Goal: Task Accomplishment & Management: Manage account settings

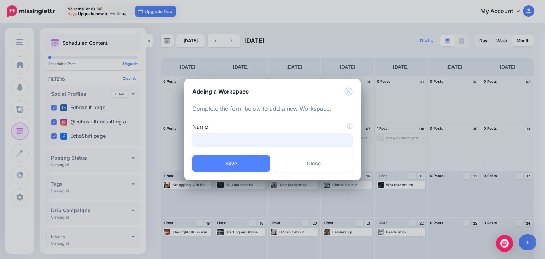
click at [283, 141] on input "Name" at bounding box center [272, 140] width 160 height 14
type input "*********"
click at [251, 164] on button "Save" at bounding box center [231, 164] width 78 height 16
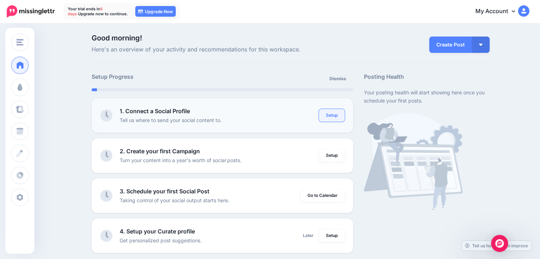
click at [338, 118] on link "Setup" at bounding box center [332, 115] width 26 height 13
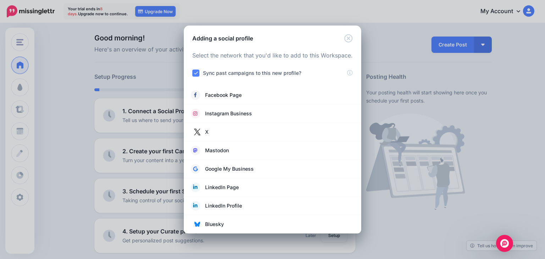
click at [196, 73] on ins at bounding box center [195, 73] width 7 height 7
click at [198, 73] on ins at bounding box center [195, 73] width 7 height 7
click at [193, 72] on ins at bounding box center [195, 73] width 7 height 7
click at [195, 76] on ins at bounding box center [195, 73] width 7 height 7
click at [245, 49] on div "Loading Select the network that you'd like to add to this Workspace. Sync past …" at bounding box center [273, 138] width 178 height 191
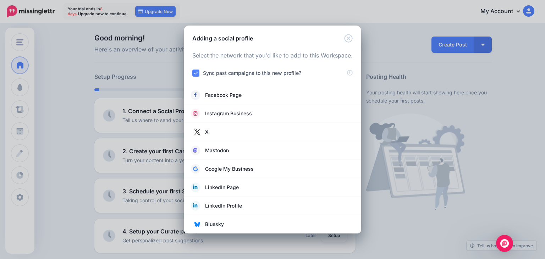
click at [197, 75] on ins at bounding box center [195, 73] width 7 height 7
click at [354, 40] on div "Adding a social profile" at bounding box center [273, 34] width 178 height 17
click at [350, 40] on icon "Close" at bounding box center [348, 38] width 9 height 9
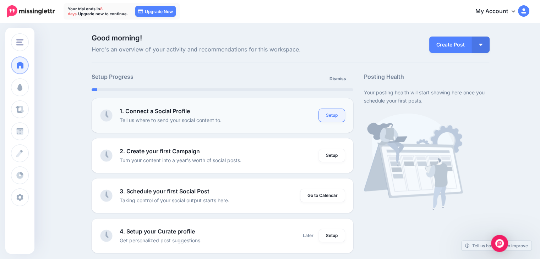
click at [331, 117] on link "Setup" at bounding box center [332, 115] width 26 height 13
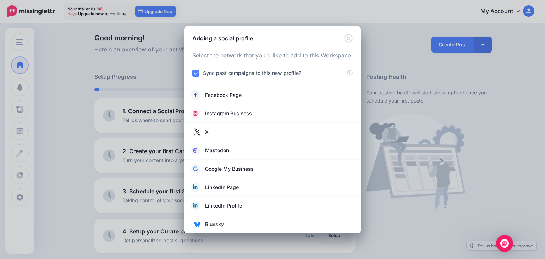
click at [194, 74] on ins at bounding box center [195, 73] width 7 height 7
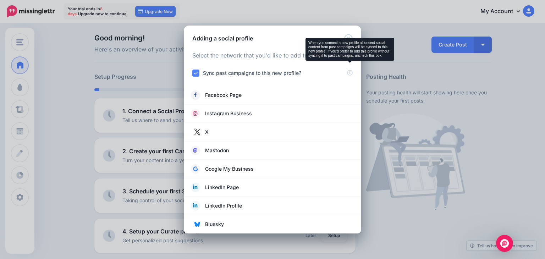
click at [349, 74] on icon at bounding box center [350, 72] width 6 height 6
click at [197, 75] on ins at bounding box center [195, 73] width 7 height 7
click at [196, 75] on ins at bounding box center [195, 73] width 7 height 7
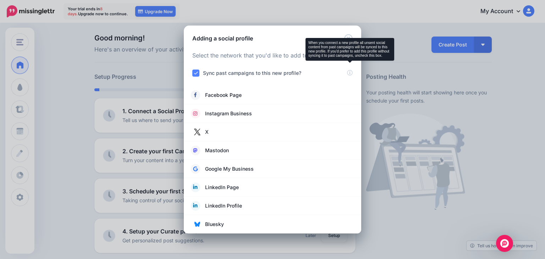
click at [196, 75] on ins at bounding box center [195, 73] width 7 height 7
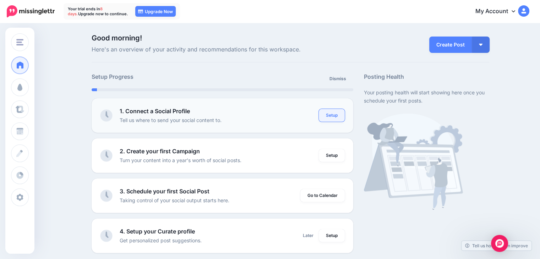
click at [334, 118] on link "Setup" at bounding box center [332, 115] width 26 height 13
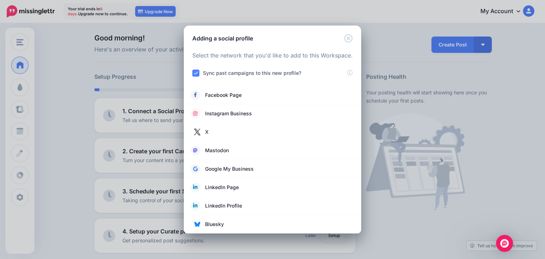
click at [196, 73] on ins at bounding box center [195, 73] width 7 height 7
click at [195, 75] on ins at bounding box center [195, 73] width 7 height 7
drag, startPoint x: 195, startPoint y: 75, endPoint x: 200, endPoint y: 71, distance: 7.1
click at [195, 75] on ins at bounding box center [195, 73] width 7 height 7
click at [213, 57] on p "Select the network that you'd like to add to this Workspace." at bounding box center [272, 55] width 160 height 9
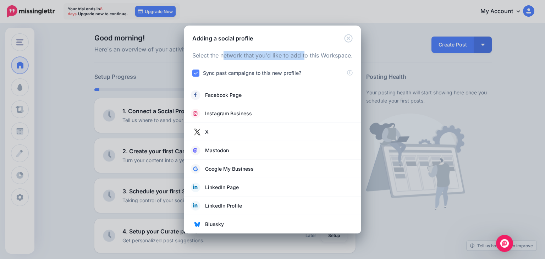
drag, startPoint x: 213, startPoint y: 57, endPoint x: 287, endPoint y: 59, distance: 73.9
click at [288, 59] on p "Select the network that you'd like to add to this Workspace." at bounding box center [272, 55] width 160 height 9
click at [287, 59] on p "Select the network that you'd like to add to this Workspace." at bounding box center [272, 55] width 160 height 9
click at [197, 73] on ins at bounding box center [195, 73] width 7 height 7
click at [197, 74] on ins at bounding box center [195, 73] width 7 height 7
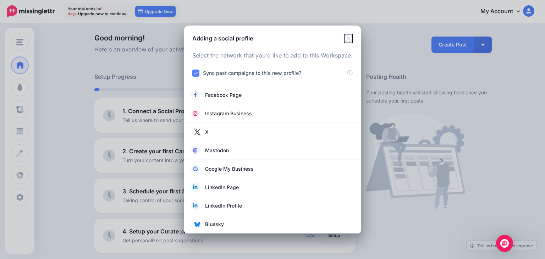
click at [348, 41] on icon "Close" at bounding box center [348, 38] width 9 height 9
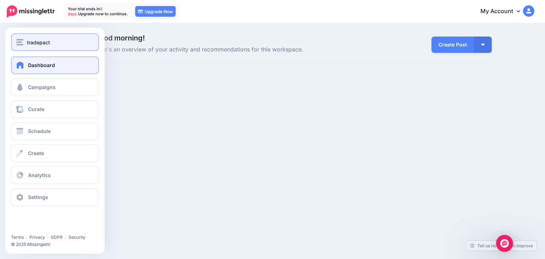
click at [24, 42] on div "tradepact" at bounding box center [54, 42] width 77 height 8
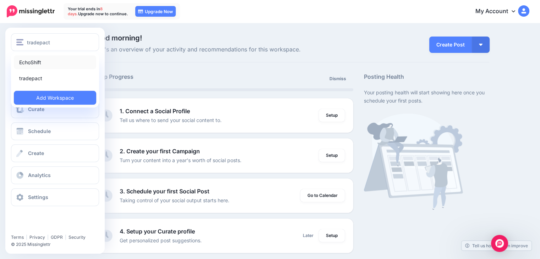
click at [47, 61] on link "EchoShift" at bounding box center [55, 62] width 82 height 14
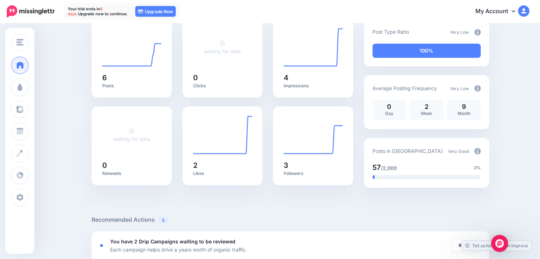
scroll to position [71, 0]
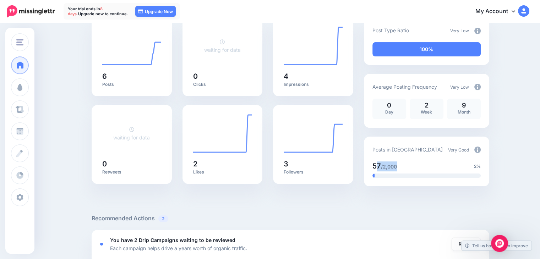
drag, startPoint x: 377, startPoint y: 164, endPoint x: 402, endPoint y: 165, distance: 24.9
click at [402, 165] on div "57 /2,000" at bounding box center [399, 167] width 54 height 10
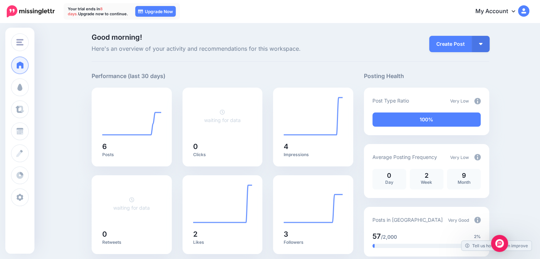
scroll to position [0, 0]
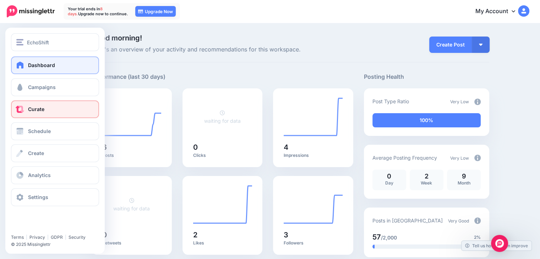
click at [61, 113] on link "Curate" at bounding box center [55, 109] width 88 height 18
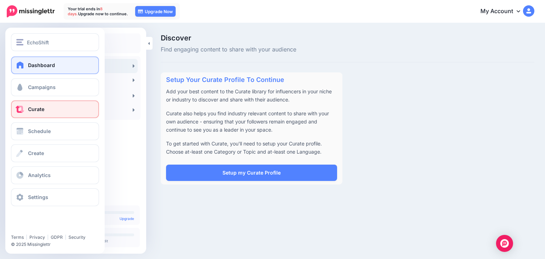
click at [40, 72] on link "Dashboard" at bounding box center [55, 65] width 88 height 18
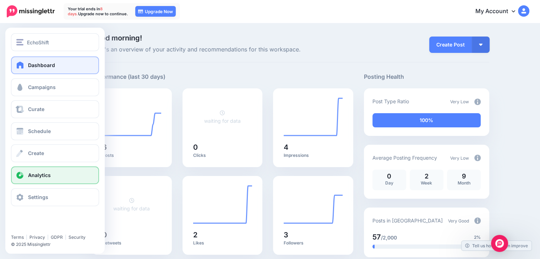
click at [58, 178] on link "Analytics" at bounding box center [55, 176] width 88 height 18
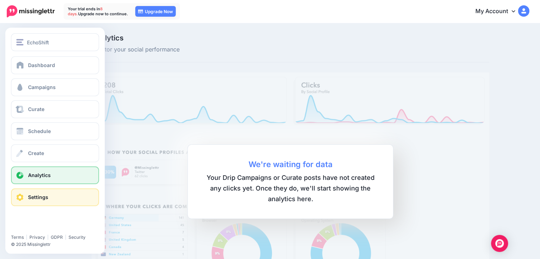
click at [38, 197] on span "Settings" at bounding box center [38, 197] width 20 height 6
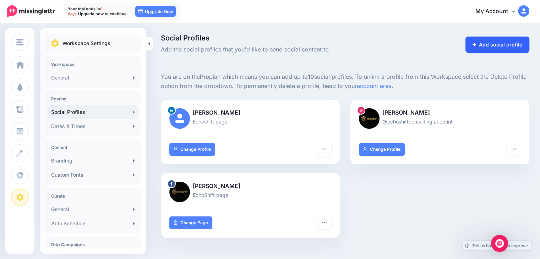
click at [498, 49] on link "Add social profile" at bounding box center [497, 45] width 64 height 16
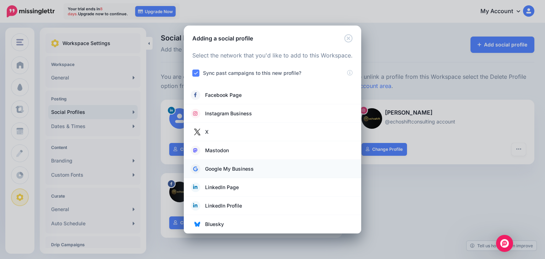
click at [230, 169] on span "Google My Business" at bounding box center [229, 169] width 49 height 9
